Goal: Information Seeking & Learning: Understand process/instructions

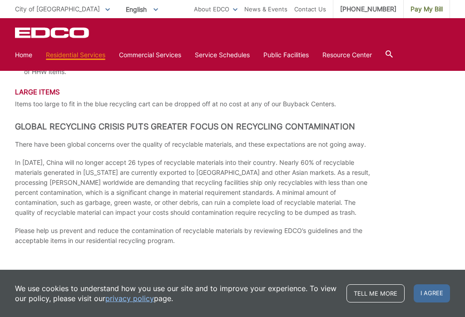
scroll to position [1373, 0]
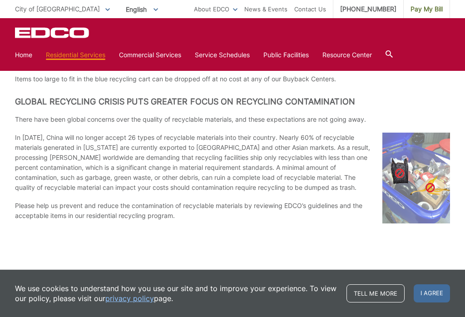
click at [70, 162] on p "In [DATE], China will no longer accept 26 types of recyclable materials into th…" at bounding box center [232, 163] width 435 height 60
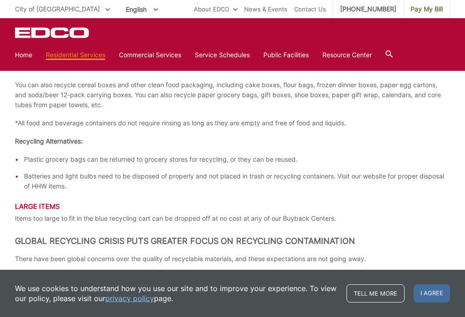
scroll to position [1233, 0]
click at [67, 98] on p "You can also recycle cereal boxes and other clean food packaging, including cak…" at bounding box center [232, 95] width 435 height 30
click at [426, 44] on div "EDCO Logo Home Residential Services Residential Recycling Organic Recycling Tra…" at bounding box center [232, 45] width 435 height 36
click at [421, 37] on div "EDCO Logo" at bounding box center [232, 32] width 435 height 11
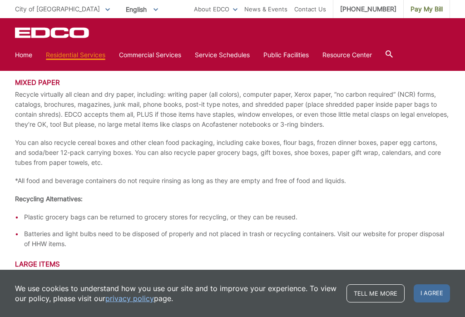
scroll to position [1175, 0]
click at [247, 38] on div "EDCO Logo" at bounding box center [232, 32] width 435 height 11
click at [248, 40] on div "EDCO Logo Home Residential Services Residential Recycling Organic Recycling Tra…" at bounding box center [232, 45] width 435 height 36
click at [221, 111] on p "Recycle virtually all clean and dry paper, including: writing paper (all colors…" at bounding box center [232, 110] width 435 height 40
click at [222, 116] on p "Recycle virtually all clean and dry paper, including: writing paper (all colors…" at bounding box center [232, 110] width 435 height 40
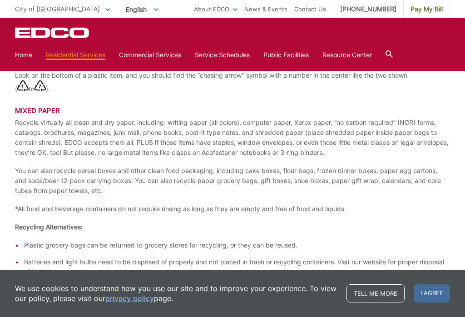
scroll to position [1142, 0]
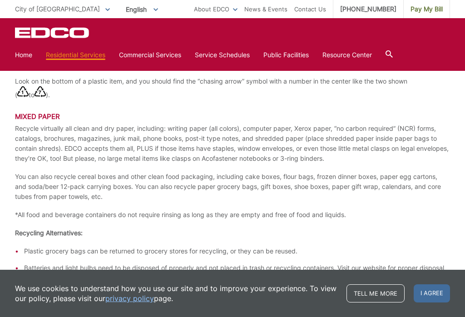
click at [46, 94] on img at bounding box center [40, 91] width 11 height 11
click at [0, 0] on link "Bulky Item Pickup" at bounding box center [0, 0] width 0 height 0
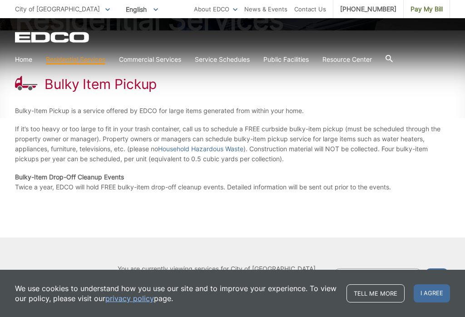
scroll to position [129, 0]
click at [291, 230] on div "Bulky Item Pickup Bulky-Item Pickup is a service offered by EDCO for large item…" at bounding box center [232, 133] width 435 height 207
click at [225, 213] on div "Bulky Item Pickup Bulky-Item Pickup is a service offered by EDCO for large item…" at bounding box center [232, 133] width 435 height 207
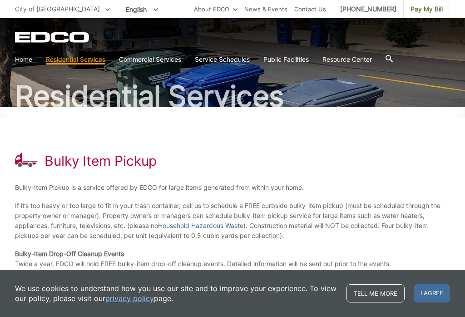
scroll to position [83, 0]
